Goal: Task Accomplishment & Management: Complete application form

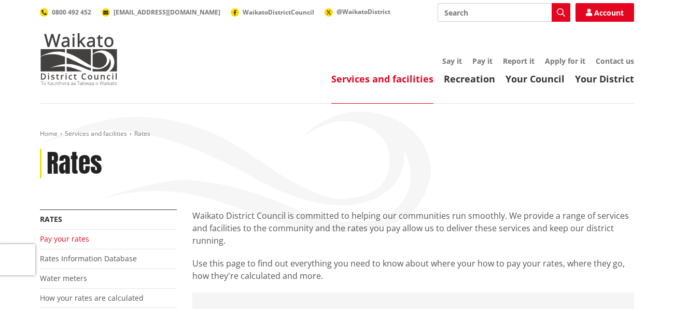
click at [83, 239] on link "Pay your rates" at bounding box center [64, 239] width 49 height 10
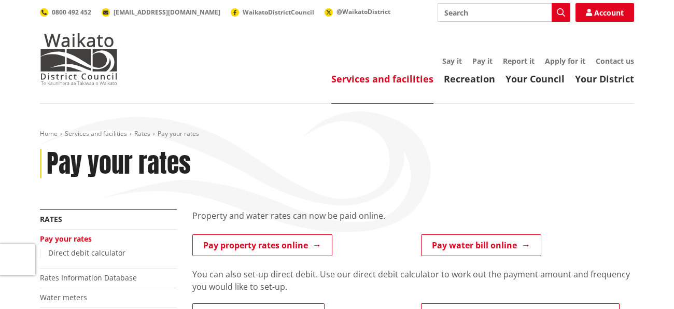
drag, startPoint x: 673, startPoint y: 37, endPoint x: 674, endPoint y: 72, distance: 35.3
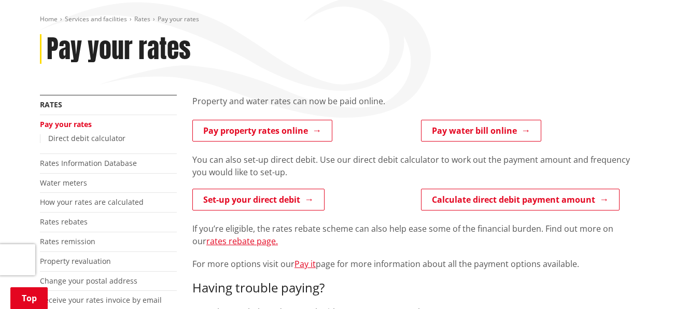
scroll to position [120, 0]
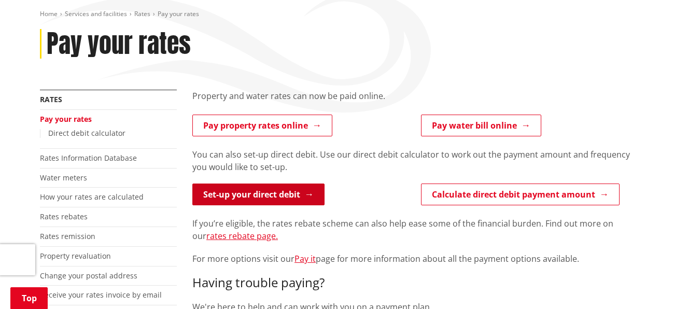
click at [232, 193] on link "Set-up your direct debit" at bounding box center [258, 195] width 132 height 22
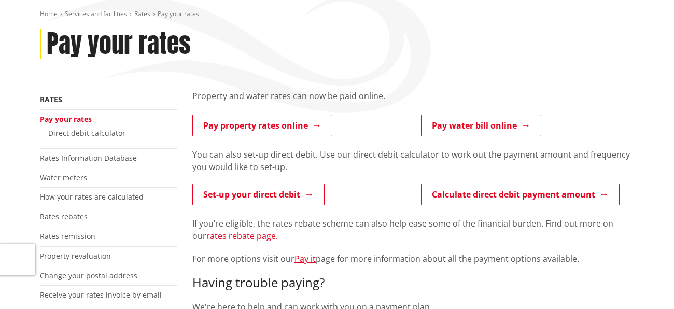
scroll to position [120, 0]
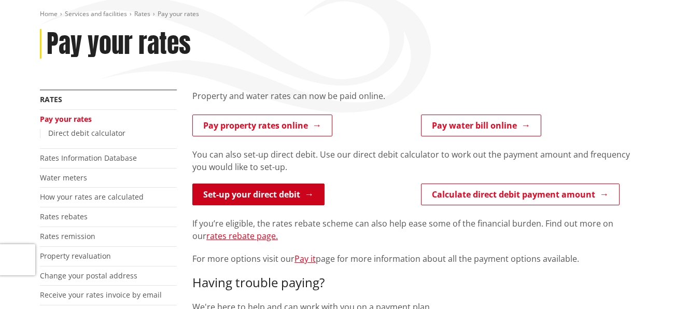
click at [273, 193] on link "Set-up your direct debit" at bounding box center [258, 195] width 132 height 22
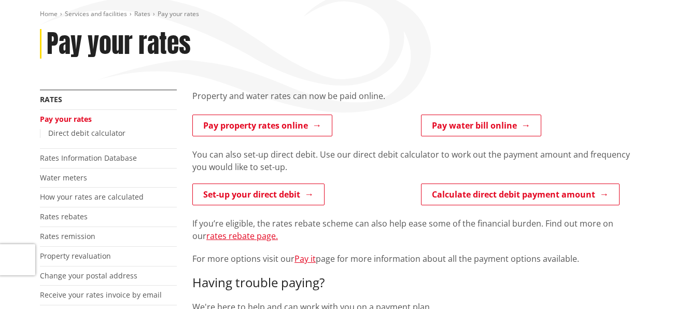
scroll to position [120, 0]
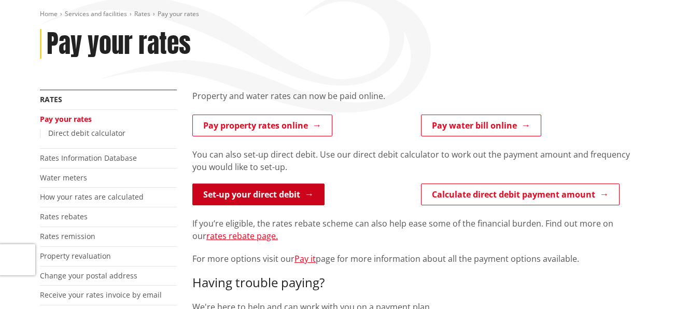
click at [278, 201] on link "Set-up your direct debit" at bounding box center [258, 195] width 132 height 22
